Goal: Task Accomplishment & Management: Use online tool/utility

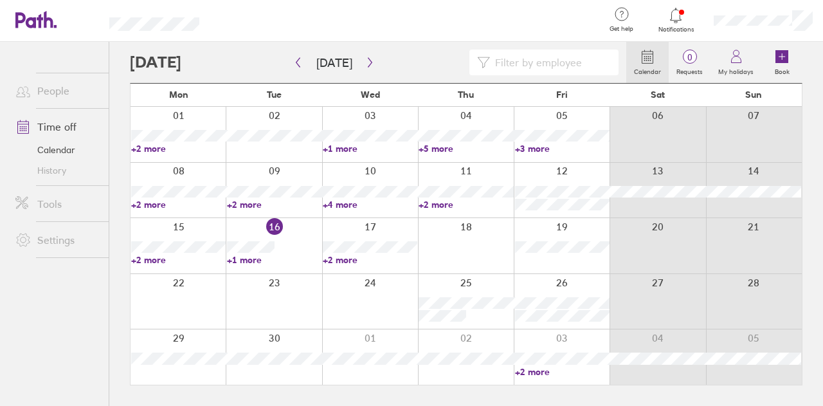
click at [245, 258] on link "+1 more" at bounding box center [274, 260] width 95 height 12
click at [344, 257] on link "+2 more" at bounding box center [370, 260] width 95 height 12
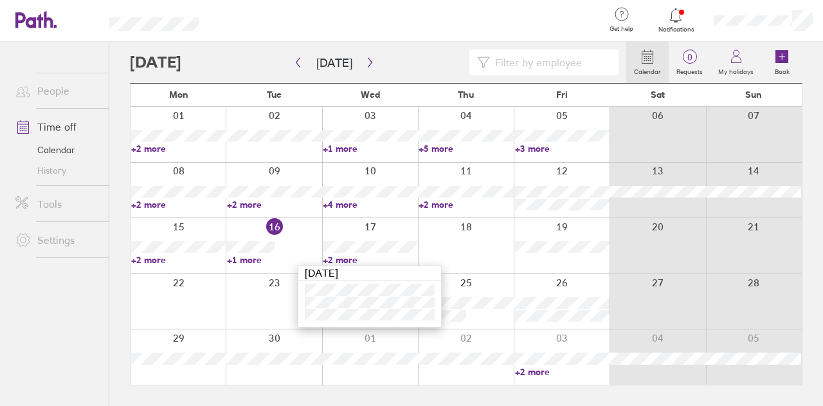
click at [498, 259] on div at bounding box center [466, 245] width 96 height 55
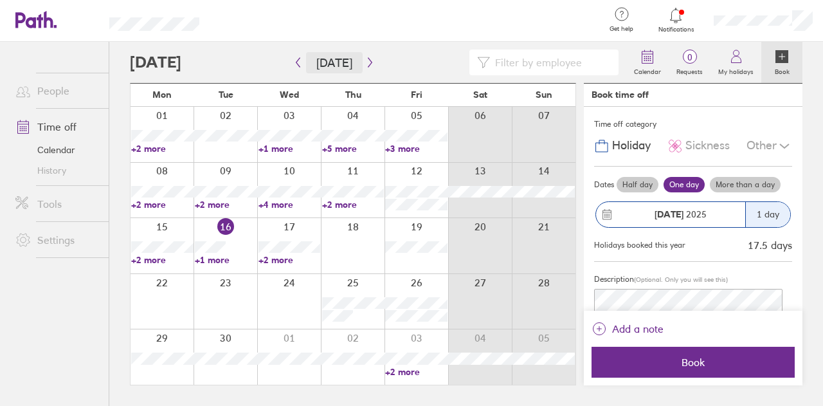
click at [355, 56] on button "Today" at bounding box center [334, 62] width 57 height 21
click at [365, 60] on icon "button" at bounding box center [370, 62] width 10 height 10
